Goal: Information Seeking & Learning: Learn about a topic

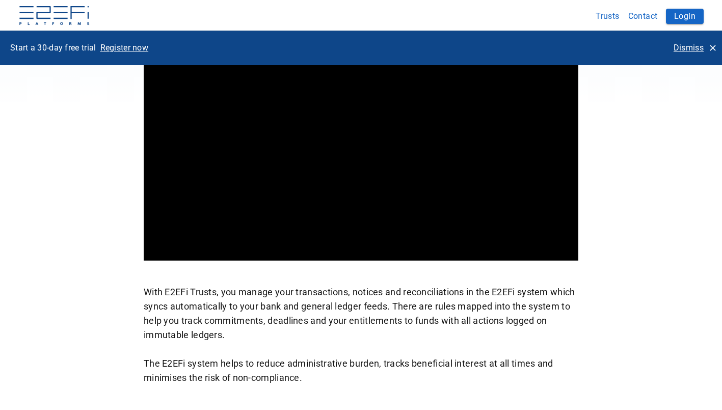
scroll to position [461, 0]
click at [455, 172] on div "Click for sound @keyframes VOLUME_SMALL_WAVE_FLASH { 0% { opacity: 0; } 33% { o…" at bounding box center [361, 128] width 435 height 227
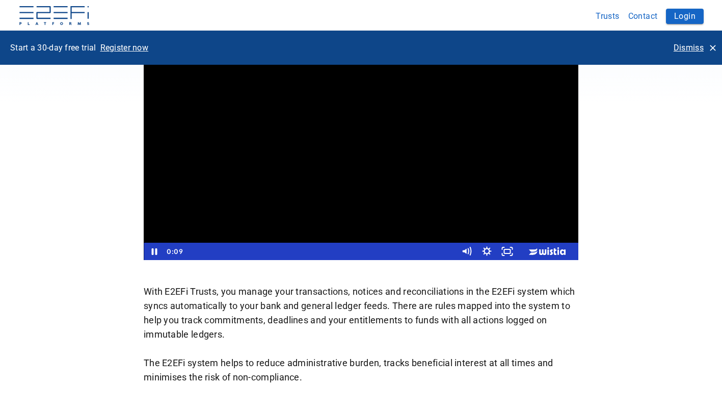
click at [471, 250] on icon "Mute" at bounding box center [470, 251] width 1 height 8
click at [658, 182] on div "How it Works With E2EFi Trusts, you manage your transactions, notices and recon…" at bounding box center [362, 176] width 612 height 416
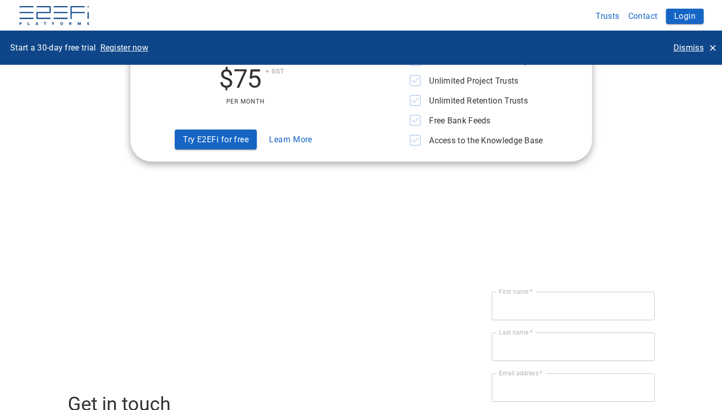
scroll to position [3386, 0]
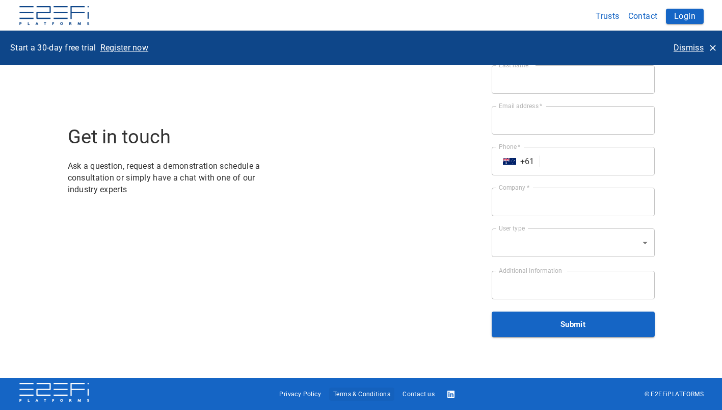
click at [366, 394] on span "Terms & Conditions" at bounding box center [361, 394] width 57 height 7
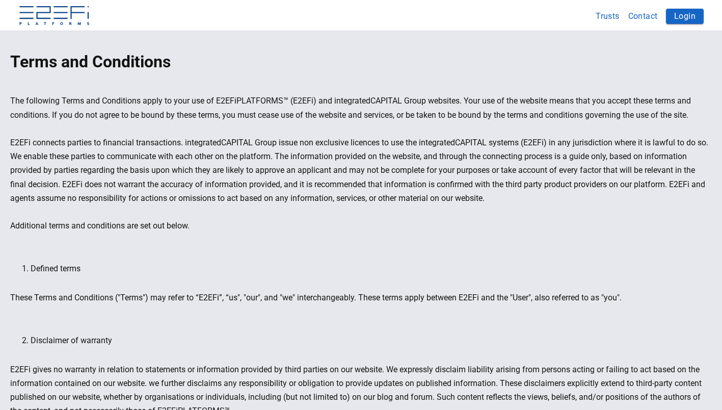
click at [65, 21] on img at bounding box center [54, 16] width 72 height 20
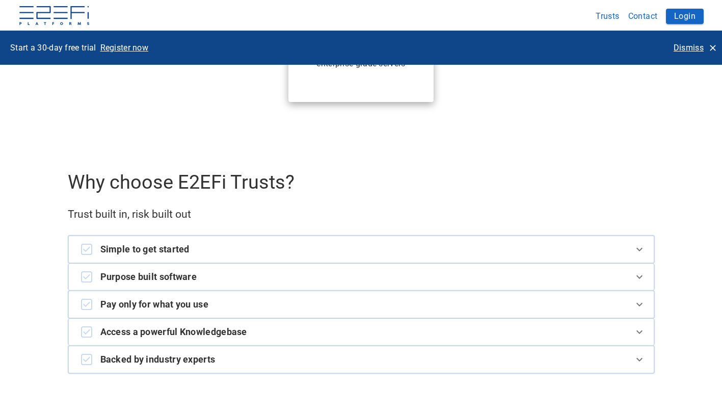
scroll to position [2265, 0]
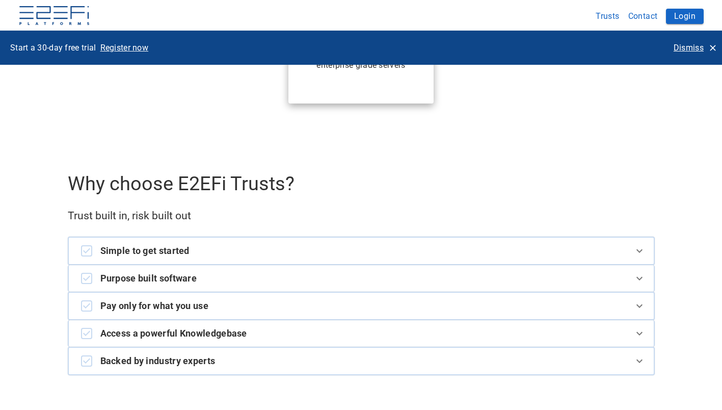
click at [108, 301] on span "Pay only for what you use" at bounding box center [154, 306] width 109 height 14
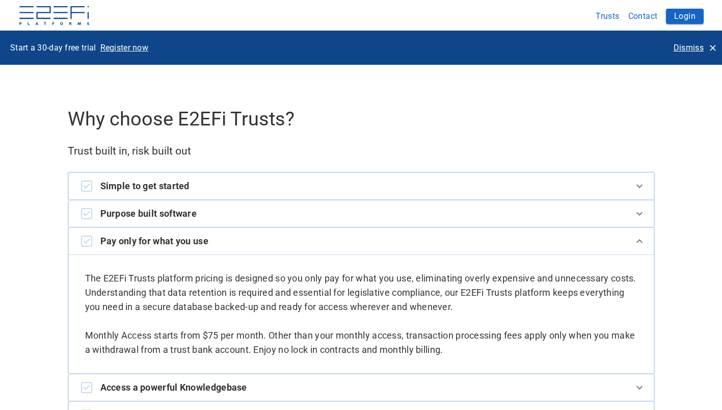
scroll to position [2329, 0]
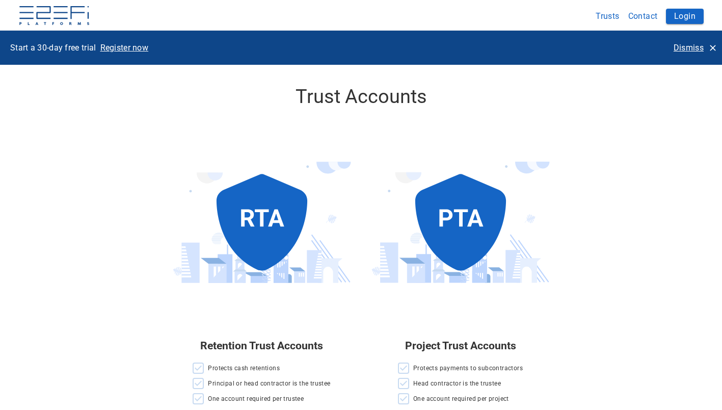
click at [153, 165] on div "Retention Trust Accounts Protects cash retentions Principal or head contractor …" at bounding box center [361, 256] width 587 height 297
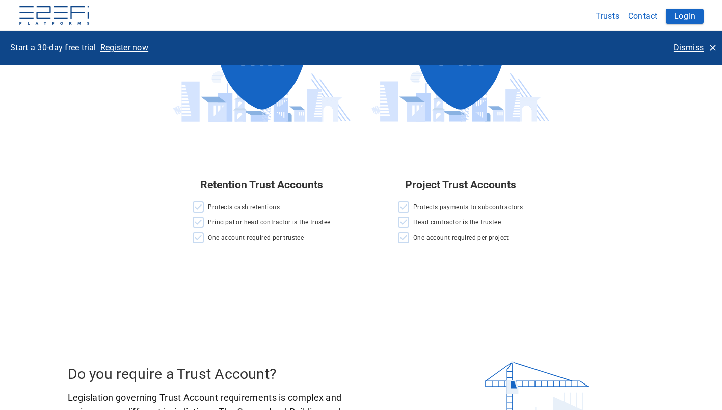
scroll to position [1149, 0]
click at [447, 238] on span "One account required per project" at bounding box center [461, 237] width 96 height 7
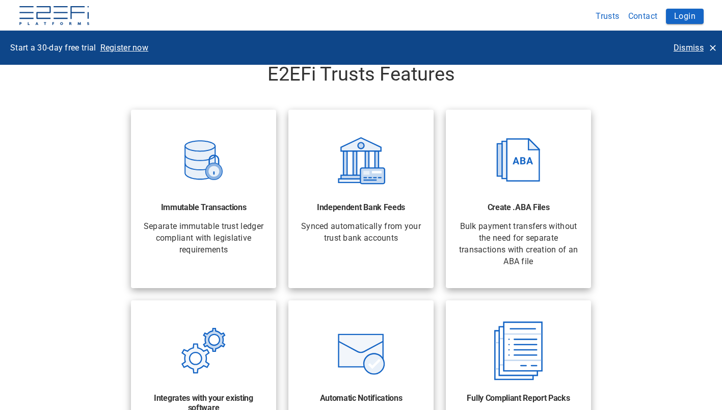
click at [98, 176] on div "Immutable Transactions Separate immutable trust ledger compliant with legislati…" at bounding box center [356, 383] width 600 height 572
click at [87, 156] on div "Immutable Transactions Separate immutable trust ledger compliant with legislati…" at bounding box center [356, 383] width 600 height 572
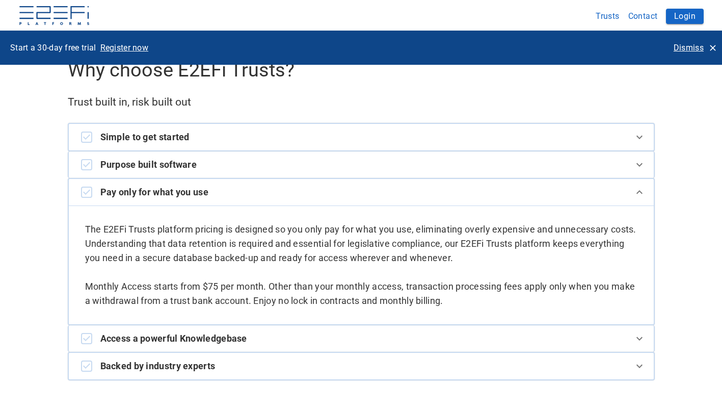
scroll to position [2377, 0]
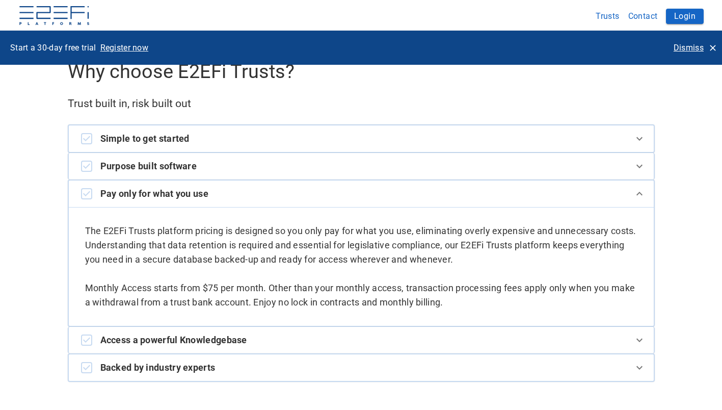
click at [90, 168] on div at bounding box center [86, 166] width 11 height 11
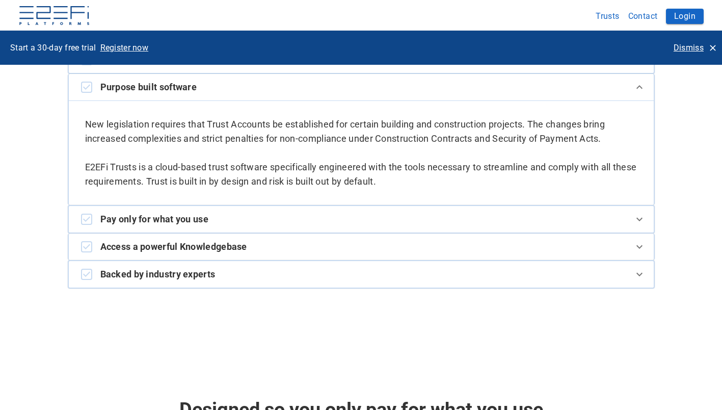
scroll to position [2457, 0]
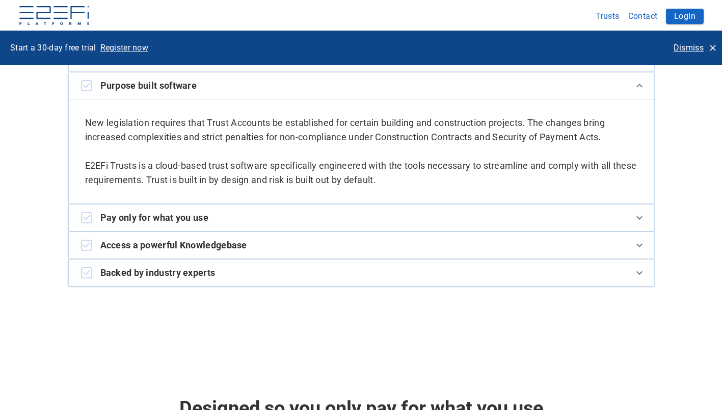
click at [124, 220] on span "Pay only for what you use" at bounding box center [154, 218] width 109 height 14
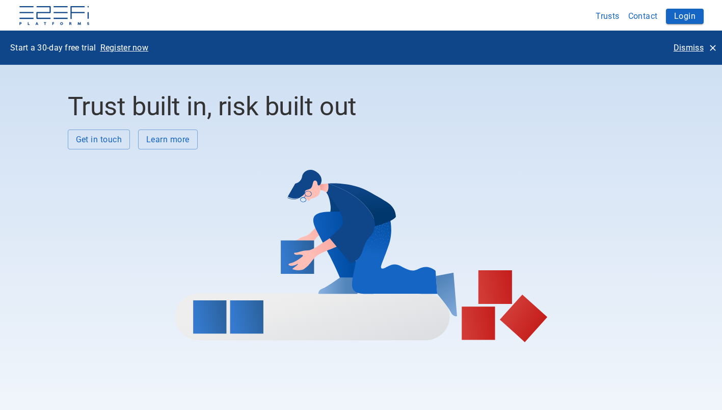
scroll to position [0, 0]
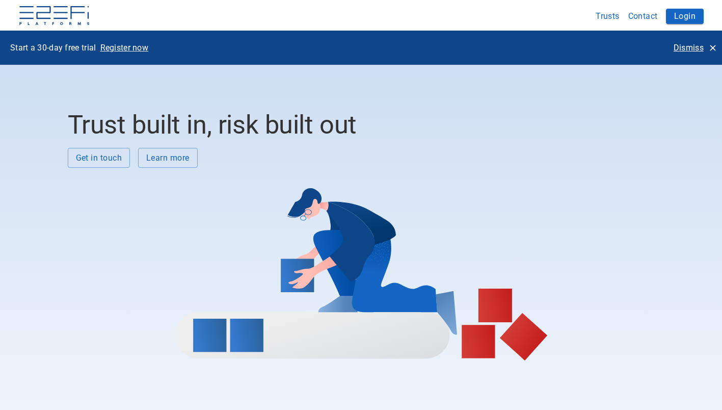
click at [188, 195] on div at bounding box center [361, 264] width 587 height 193
click at [166, 157] on button "Learn more" at bounding box center [168, 158] width 60 height 20
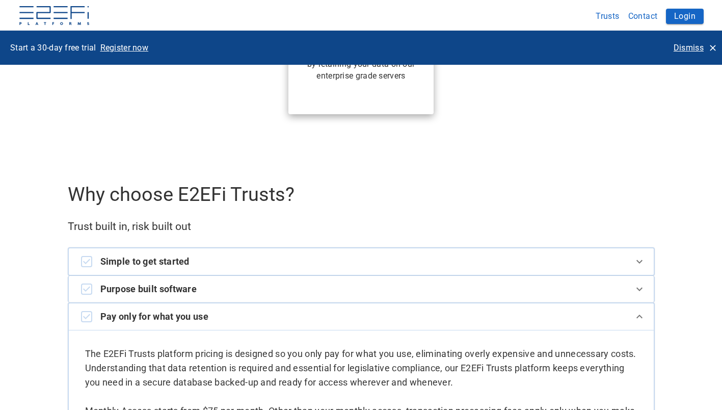
scroll to position [2368, 0]
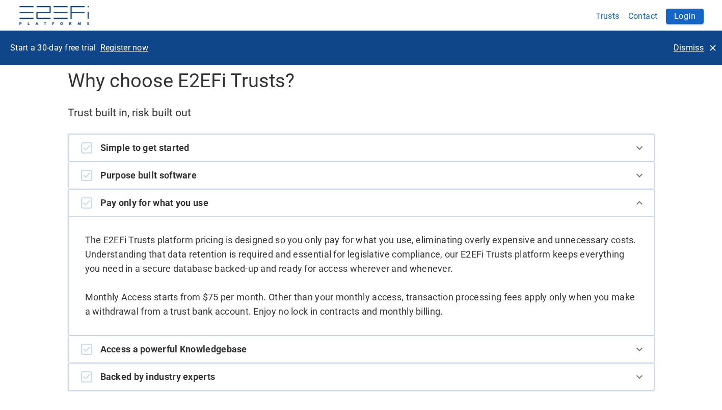
click at [59, 19] on img at bounding box center [54, 16] width 72 height 20
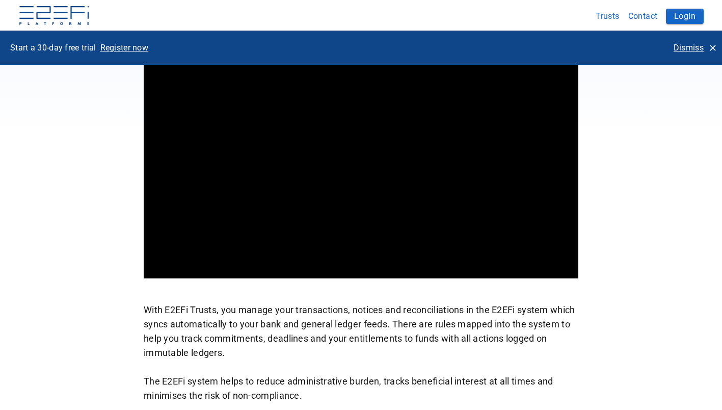
scroll to position [442, 0]
click at [190, 247] on div at bounding box center [361, 156] width 435 height 245
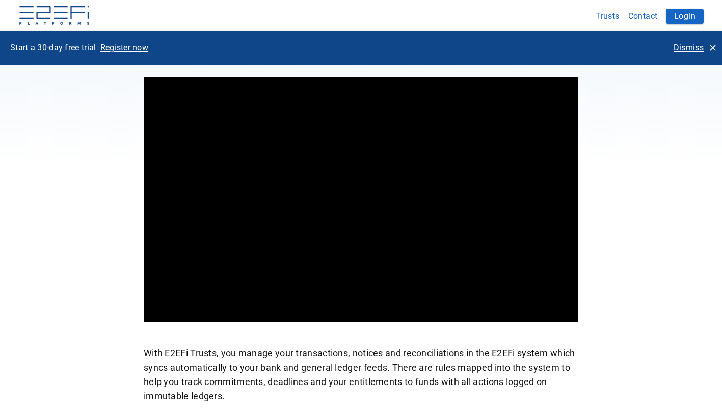
scroll to position [397, 0]
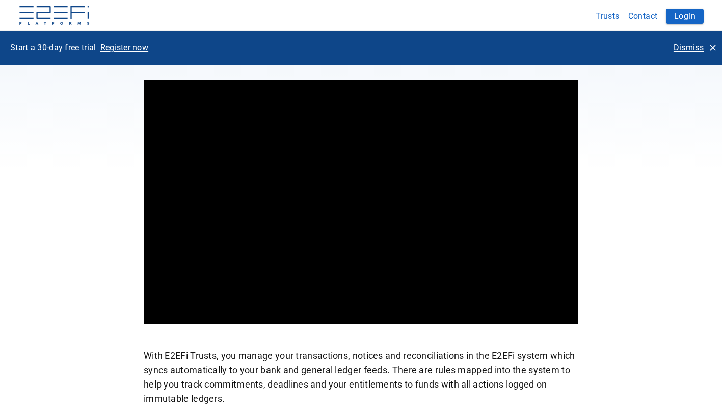
click at [229, 246] on div at bounding box center [361, 202] width 435 height 245
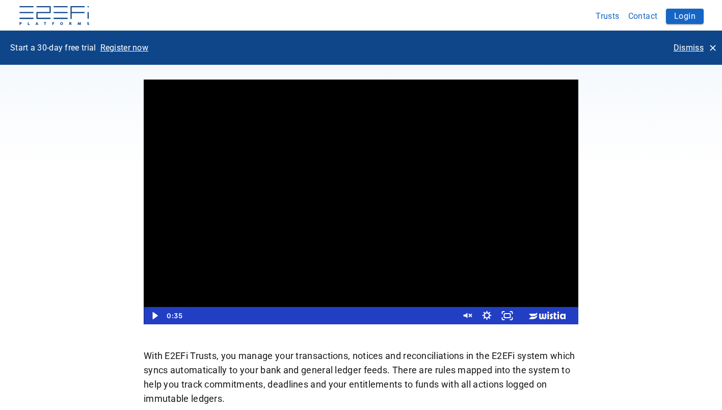
click at [157, 322] on icon "Play Video" at bounding box center [154, 315] width 20 height 17
click at [473, 318] on icon "Unmute" at bounding box center [466, 315] width 20 height 17
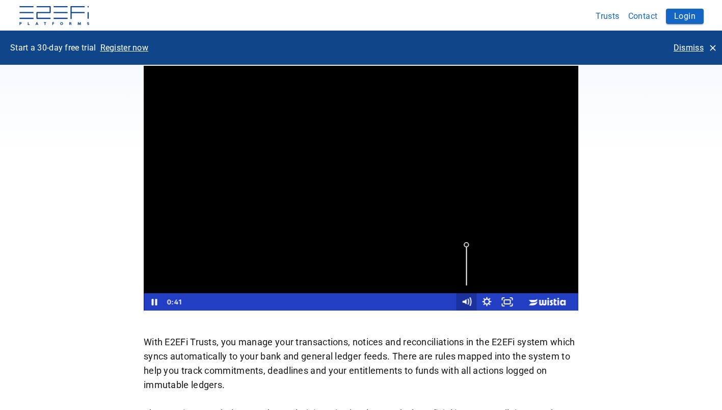
scroll to position [409, 0]
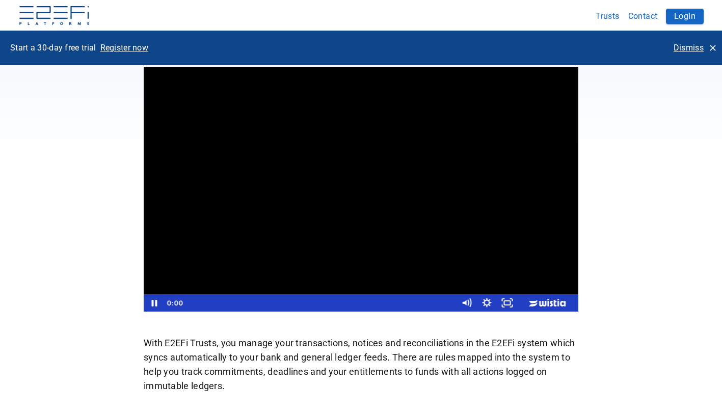
drag, startPoint x: 324, startPoint y: 301, endPoint x: 183, endPoint y: 324, distance: 142.6
click at [183, 324] on div "How it Works With E2EFi Trusts, you manage your transactions, notices and recon…" at bounding box center [361, 228] width 435 height 416
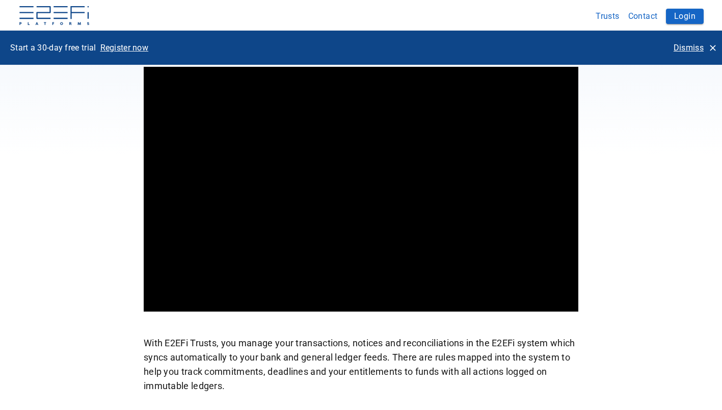
click at [431, 212] on div at bounding box center [361, 189] width 435 height 245
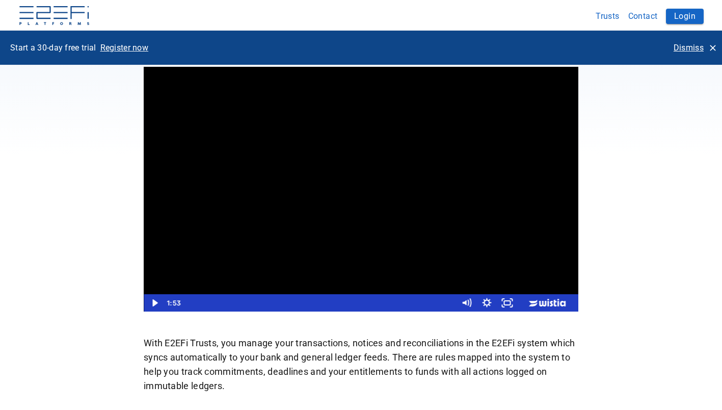
click at [511, 305] on icon "Fullscreen" at bounding box center [507, 302] width 20 height 17
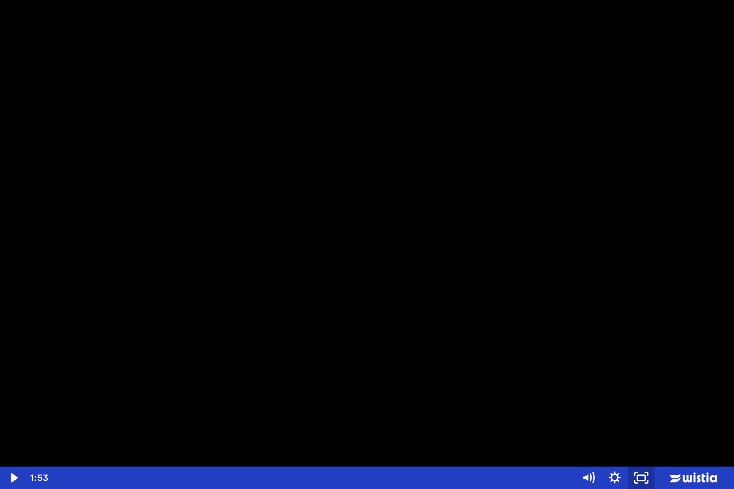
click at [373, 327] on div at bounding box center [367, 244] width 734 height 489
click at [371, 222] on div at bounding box center [367, 244] width 734 height 489
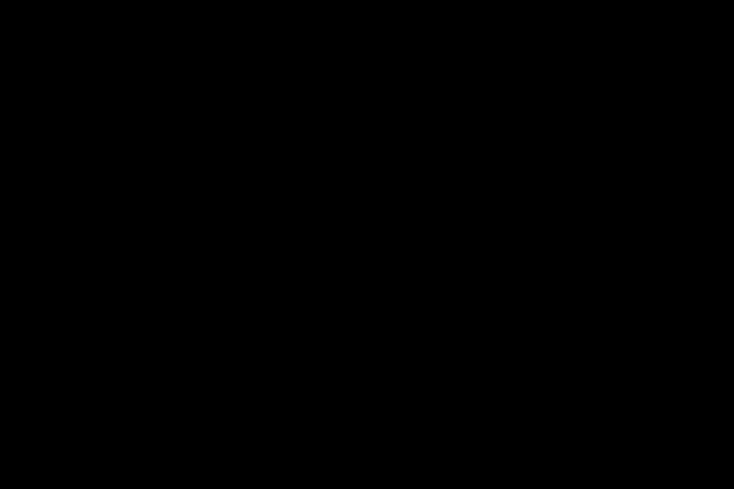
click at [722, 44] on div at bounding box center [367, 244] width 734 height 489
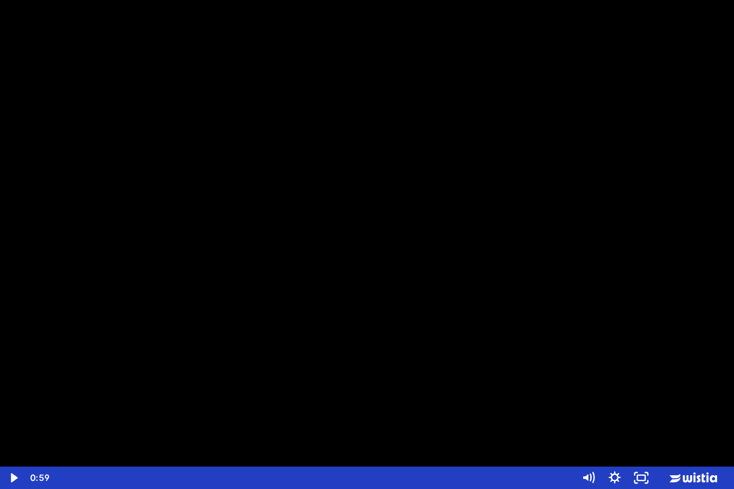
click at [715, 43] on div at bounding box center [367, 244] width 734 height 489
click at [597, 241] on div at bounding box center [367, 244] width 734 height 489
